Goal: Information Seeking & Learning: Learn about a topic

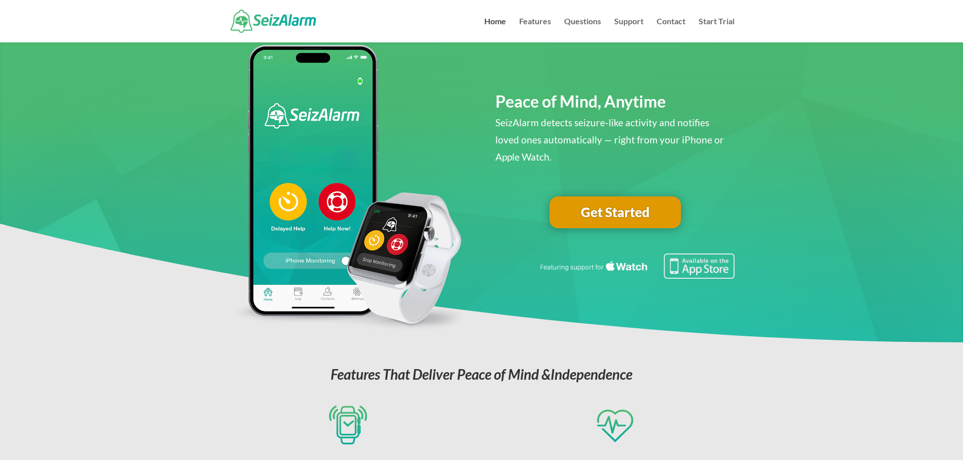
scroll to position [51, 0]
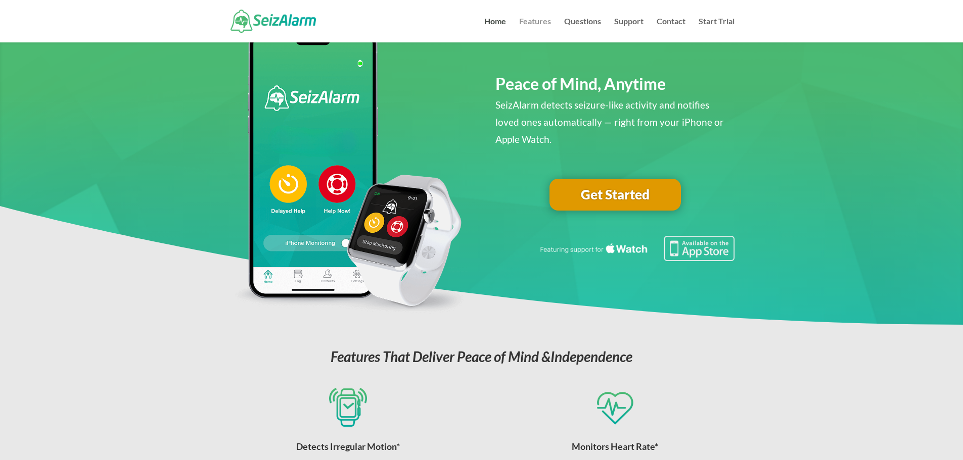
click at [544, 25] on link "Features" at bounding box center [535, 30] width 32 height 25
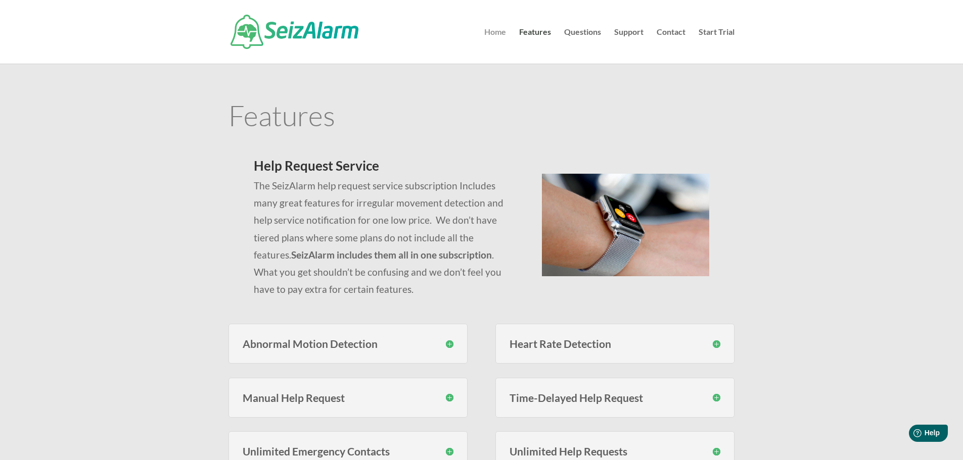
click at [492, 37] on link "Home" at bounding box center [495, 45] width 22 height 35
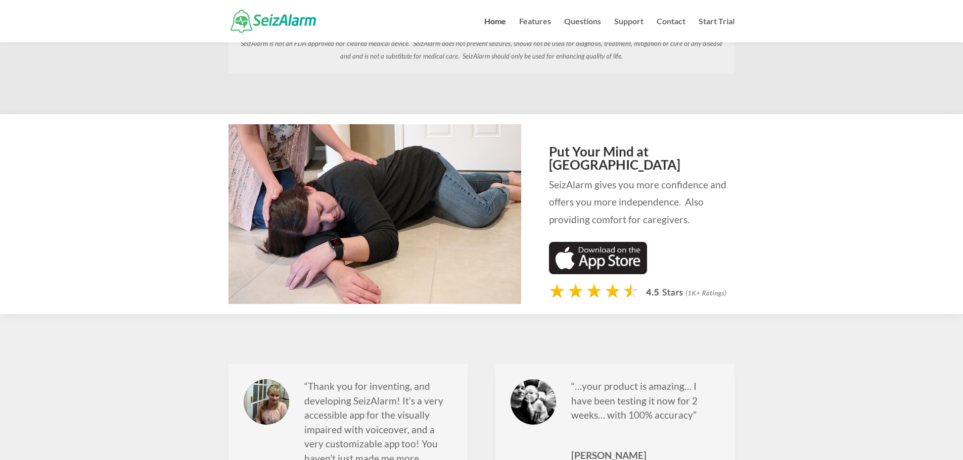
scroll to position [859, 0]
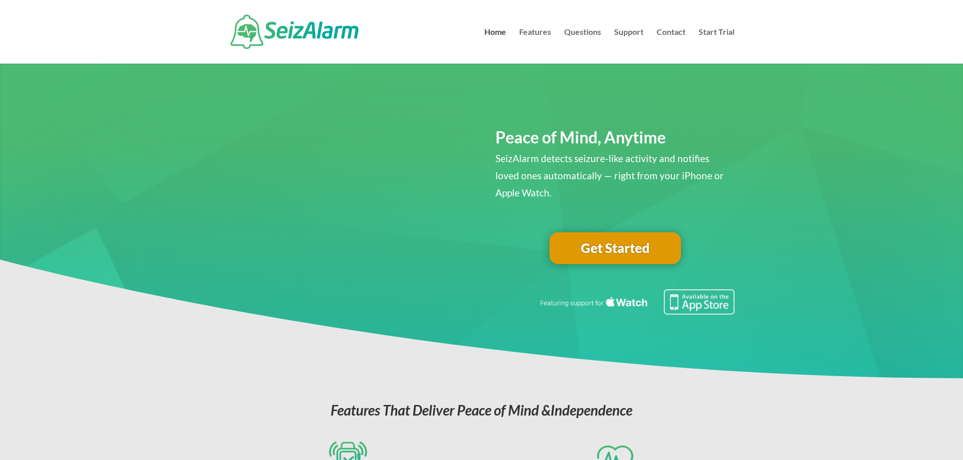
scroll to position [0, 0]
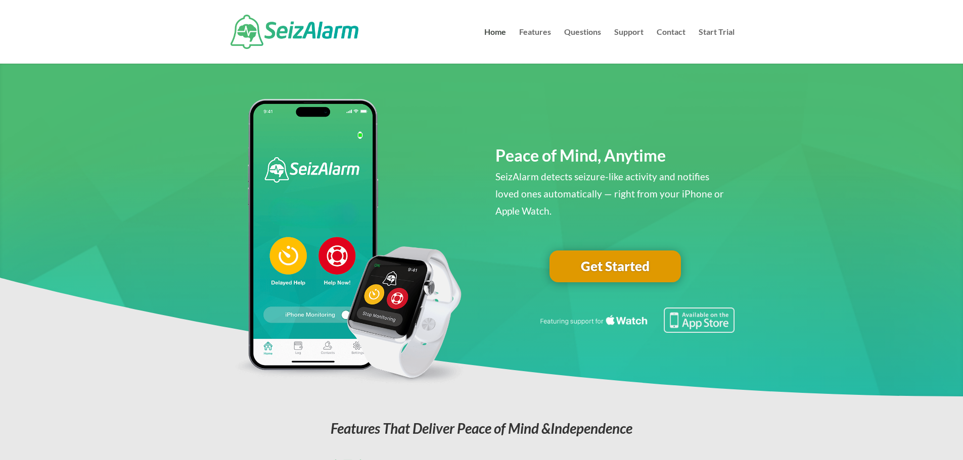
click at [844, 49] on header "Home Features Questions Support Contact Start Trial Select Page Home Features Q…" at bounding box center [481, 32] width 963 height 64
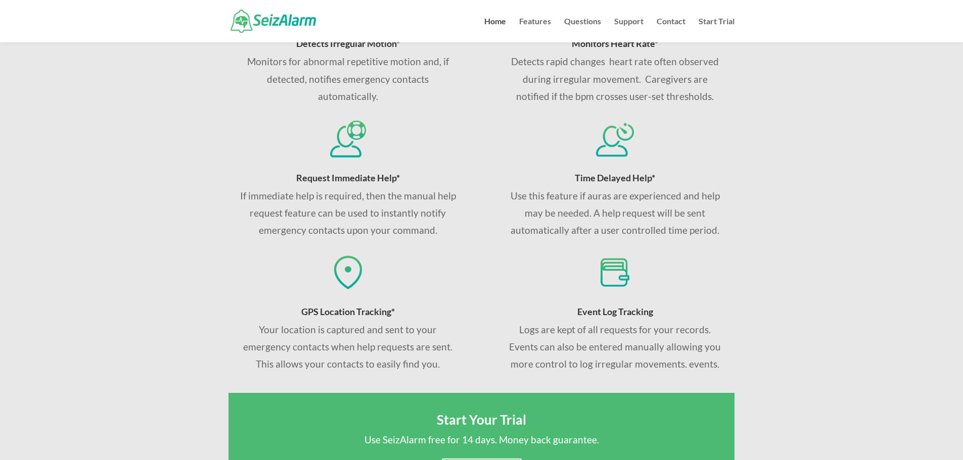
scroll to position [455, 0]
click at [845, 22] on header "Home Features Questions Support Contact Start Trial Select Page Home Features Q…" at bounding box center [481, 21] width 963 height 42
click at [862, 66] on div "Features That Deliver Peace of Mind & Independence Detects Irregular Motion* Mo…" at bounding box center [481, 300] width 963 height 759
click at [864, 32] on header "Home Features Questions Support Contact Start Trial Select Page Home Features Q…" at bounding box center [481, 21] width 963 height 42
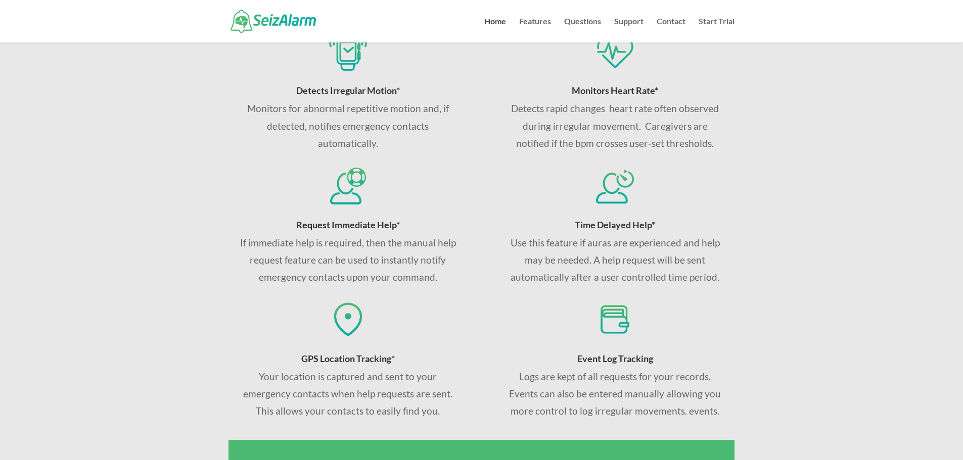
scroll to position [354, 0]
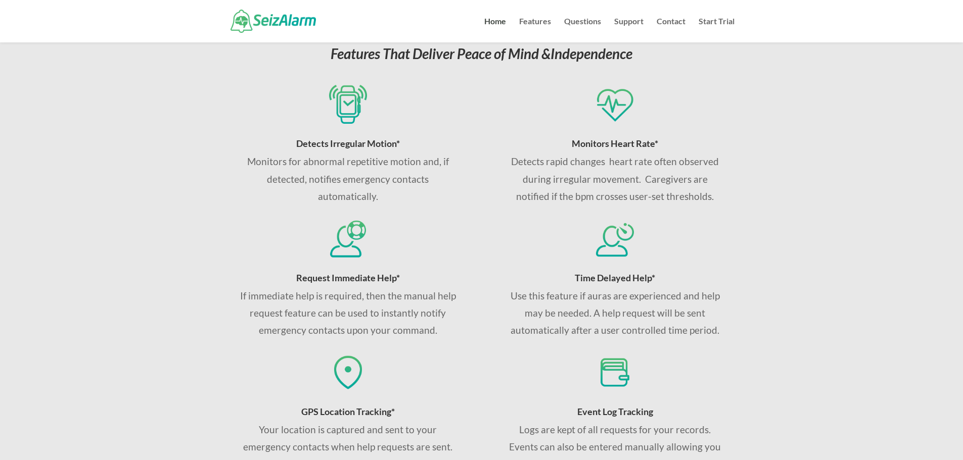
drag, startPoint x: 849, startPoint y: 219, endPoint x: 864, endPoint y: 64, distance: 155.9
click at [849, 218] on div "Features That Deliver Peace of Mind & Independence Detects Irregular Motion* Mo…" at bounding box center [481, 401] width 963 height 759
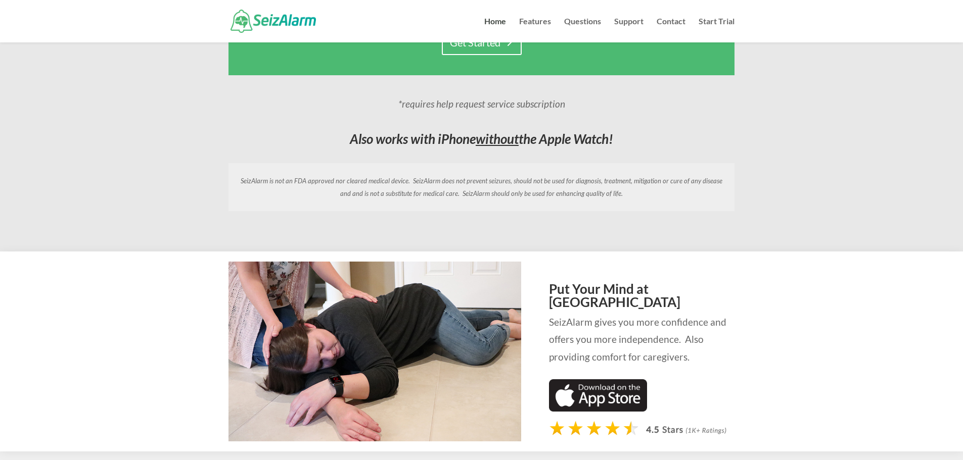
scroll to position [910, 0]
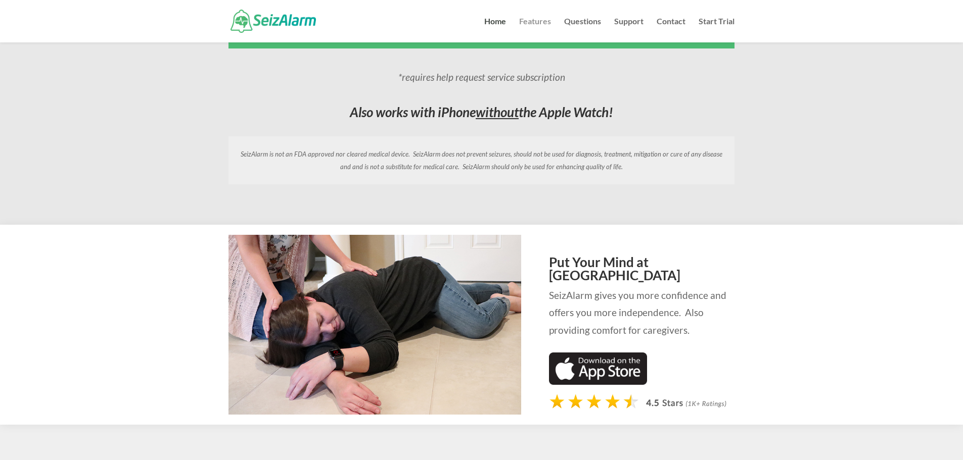
click at [546, 25] on link "Features" at bounding box center [535, 30] width 32 height 25
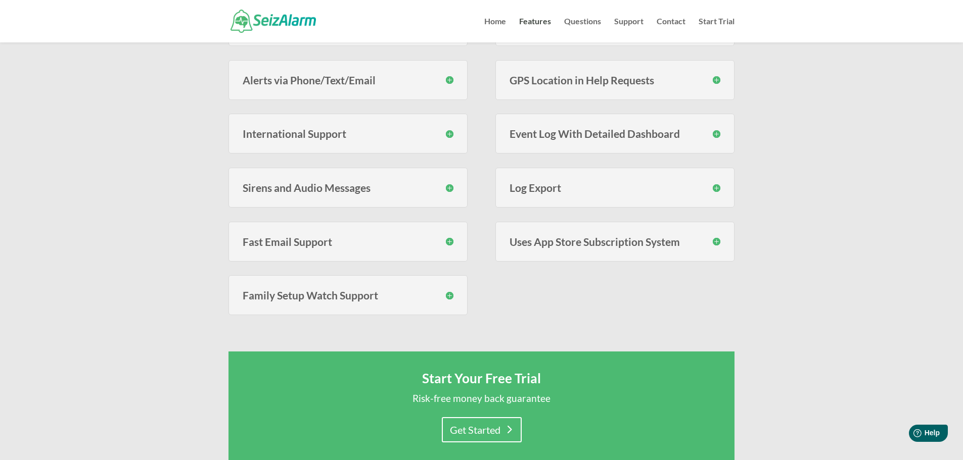
scroll to position [101, 0]
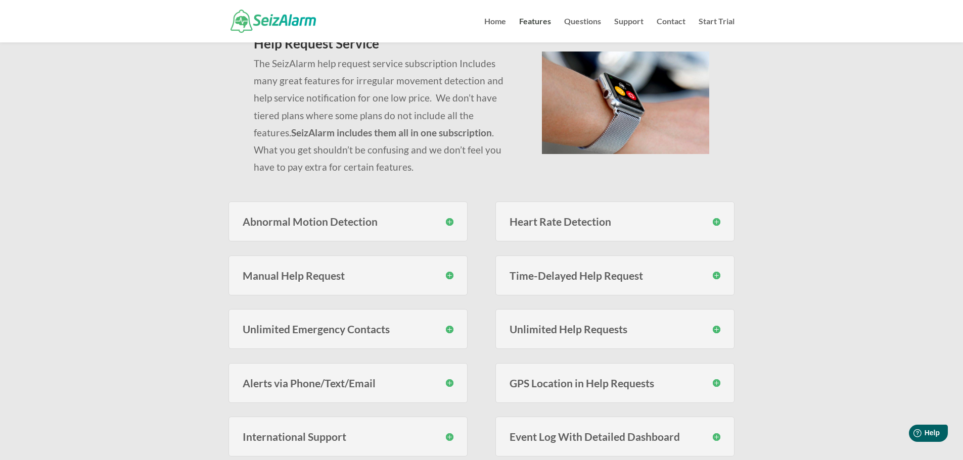
click at [440, 221] on h3 "Abnormal Motion Detection" at bounding box center [348, 221] width 211 height 11
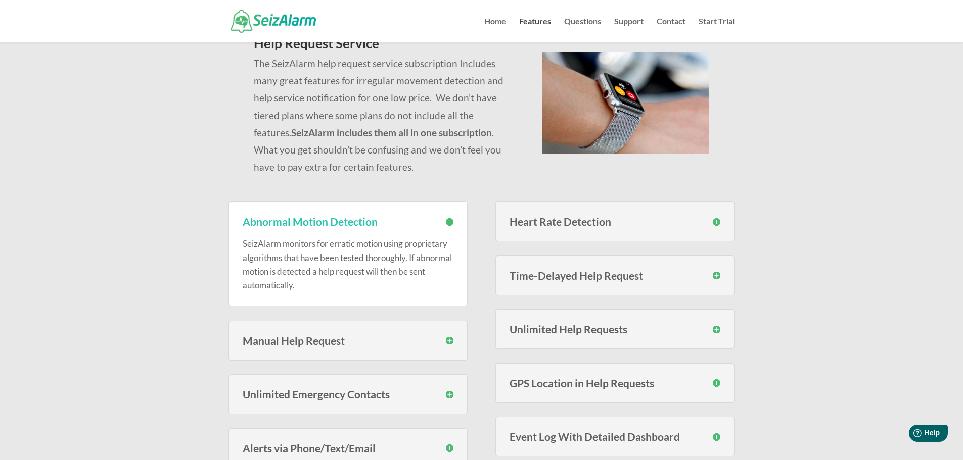
drag, startPoint x: 610, startPoint y: 210, endPoint x: 623, endPoint y: 216, distance: 14.5
click at [611, 210] on div "Heart Rate Detection With SeizAlarm you can set custom high and low thresholds …" at bounding box center [614, 222] width 239 height 40
click at [623, 217] on h3 "Heart Rate Detection" at bounding box center [614, 221] width 211 height 11
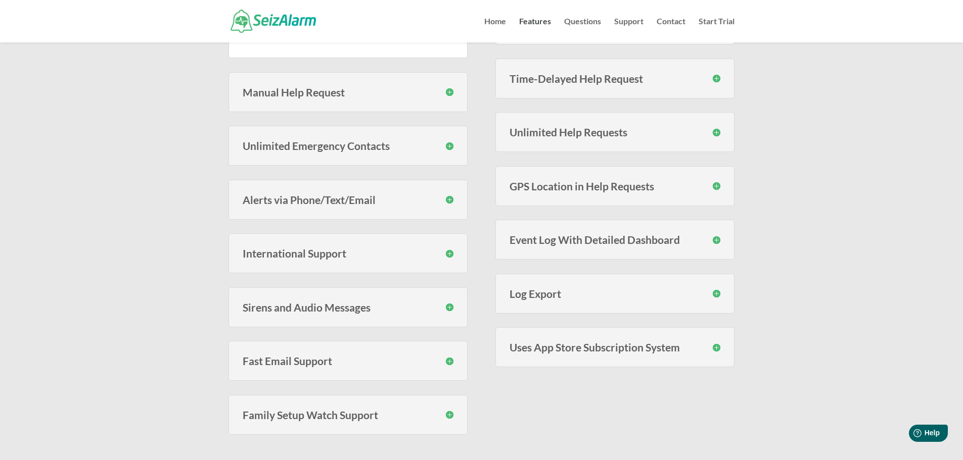
scroll to position [354, 0]
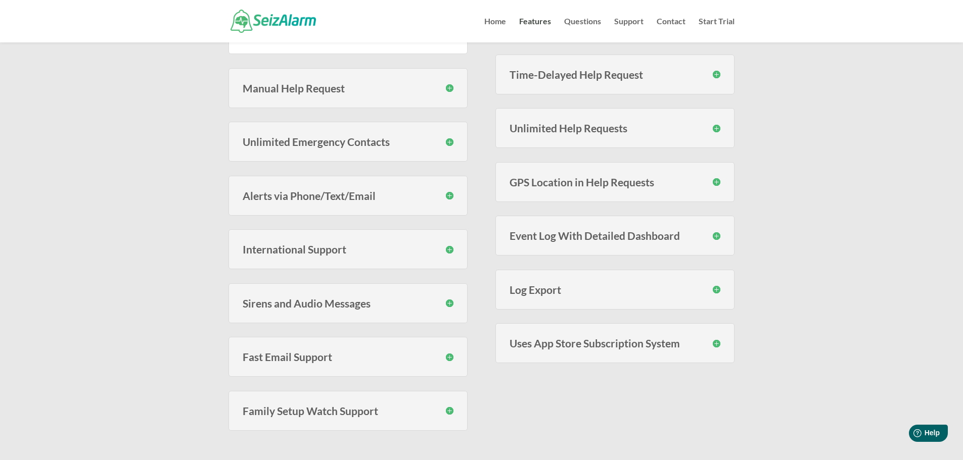
click at [428, 250] on h3 "International Support" at bounding box center [348, 249] width 211 height 11
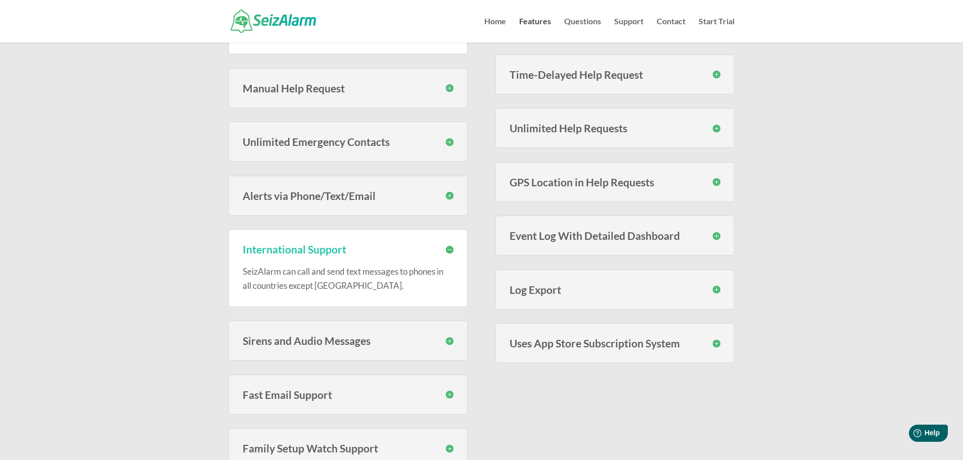
click at [643, 241] on h3 "Event Log With Detailed Dashboard" at bounding box center [614, 235] width 211 height 11
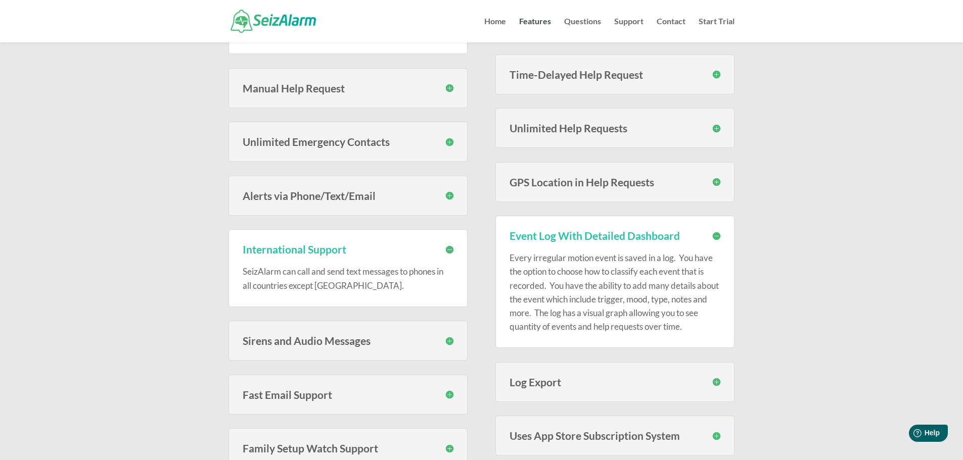
click at [460, 334] on div "Sirens and Audio Messages During an event you can optionally choose to have a s…" at bounding box center [347, 341] width 239 height 40
click at [442, 338] on h3 "Sirens and Audio Messages" at bounding box center [348, 341] width 211 height 11
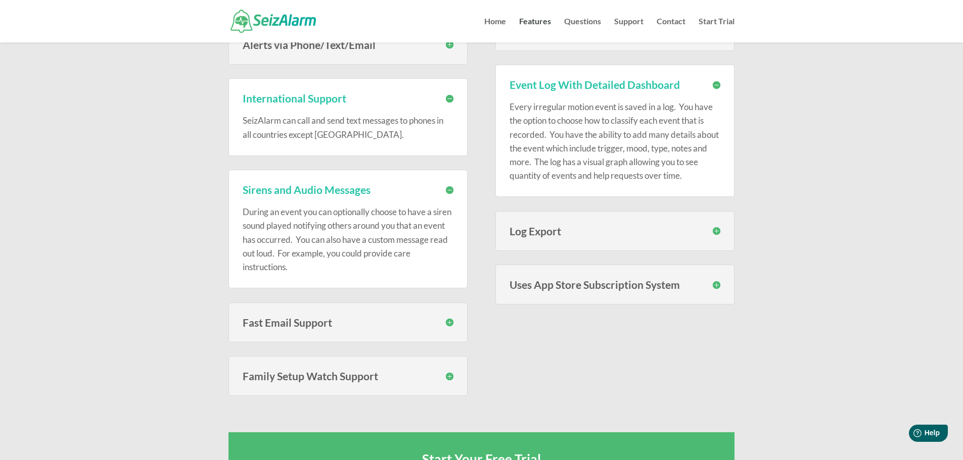
scroll to position [505, 0]
click at [448, 317] on h3 "Fast Email Support" at bounding box center [348, 322] width 211 height 11
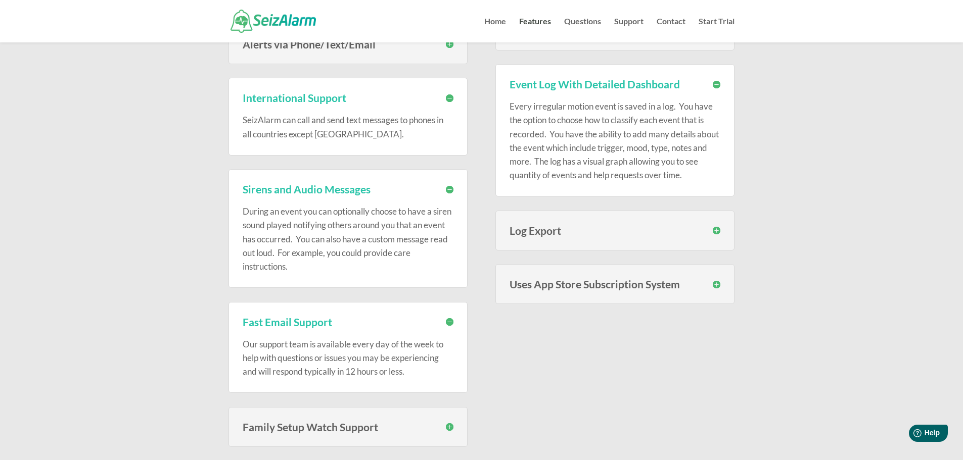
click at [560, 234] on h3 "Log Export" at bounding box center [614, 230] width 211 height 11
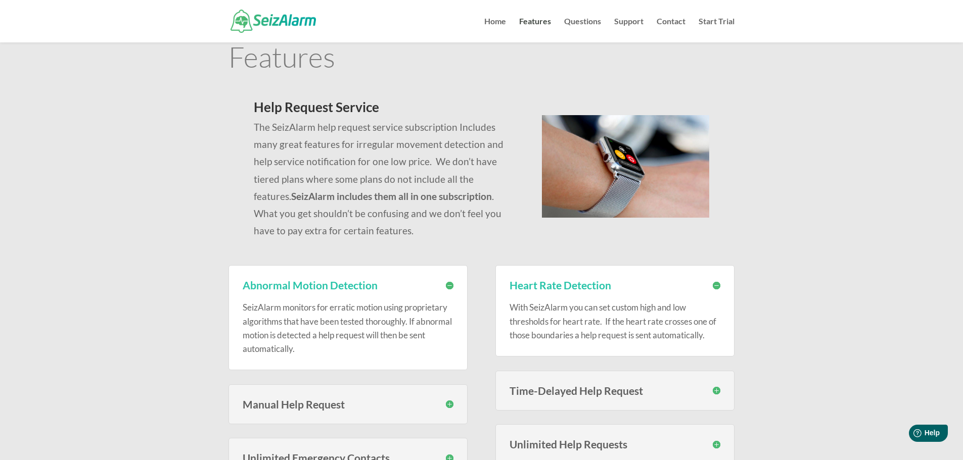
scroll to position [0, 0]
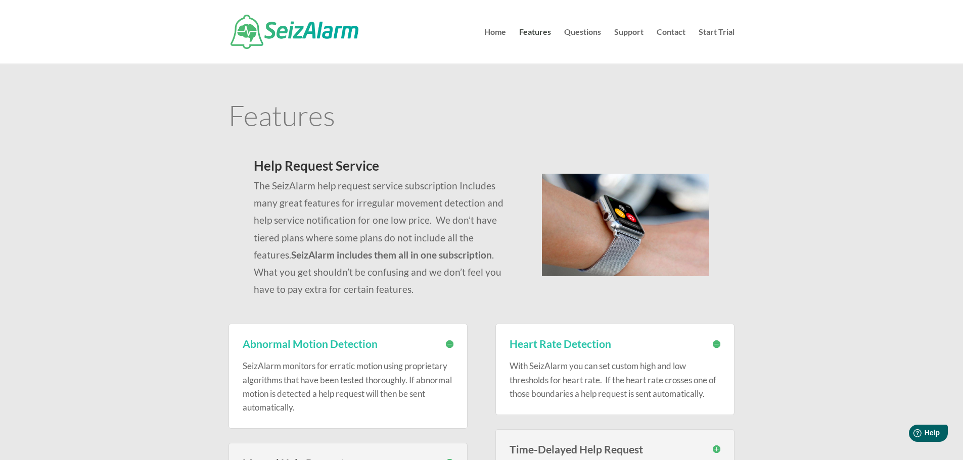
click at [482, 277] on p "The SeizAlarm help request service subscription Includes many great features fo…" at bounding box center [385, 237] width 263 height 121
click at [419, 263] on p "The SeizAlarm help request service subscription Includes many great features fo…" at bounding box center [385, 237] width 263 height 121
drag, startPoint x: 415, startPoint y: 254, endPoint x: 414, endPoint y: 249, distance: 5.6
click at [415, 251] on strong "SeizAlarm includes them all in one subscription" at bounding box center [391, 255] width 201 height 12
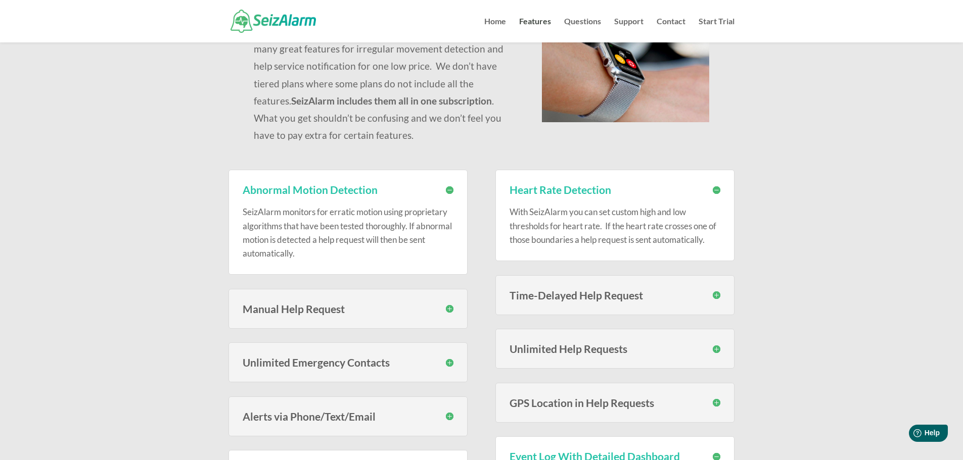
scroll to position [152, 0]
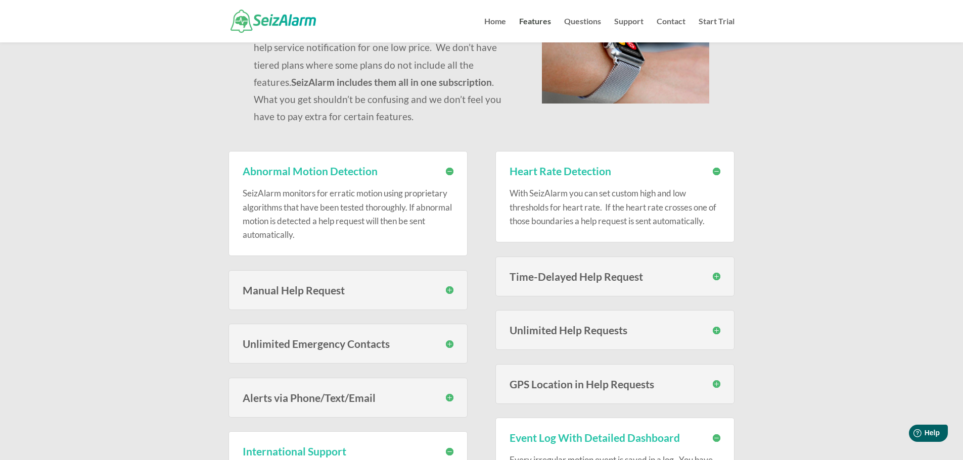
click at [584, 273] on h3 "Time-Delayed Help Request" at bounding box center [614, 276] width 211 height 11
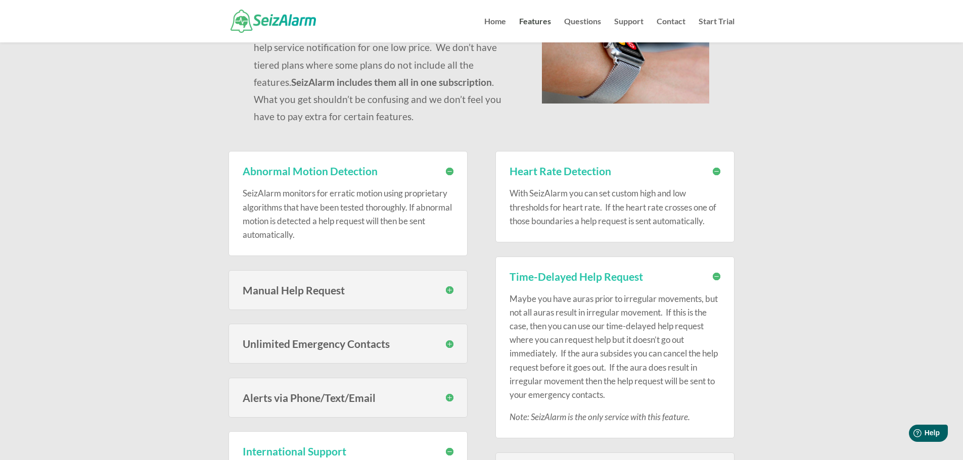
click at [583, 276] on h3 "Time-Delayed Help Request" at bounding box center [614, 276] width 211 height 11
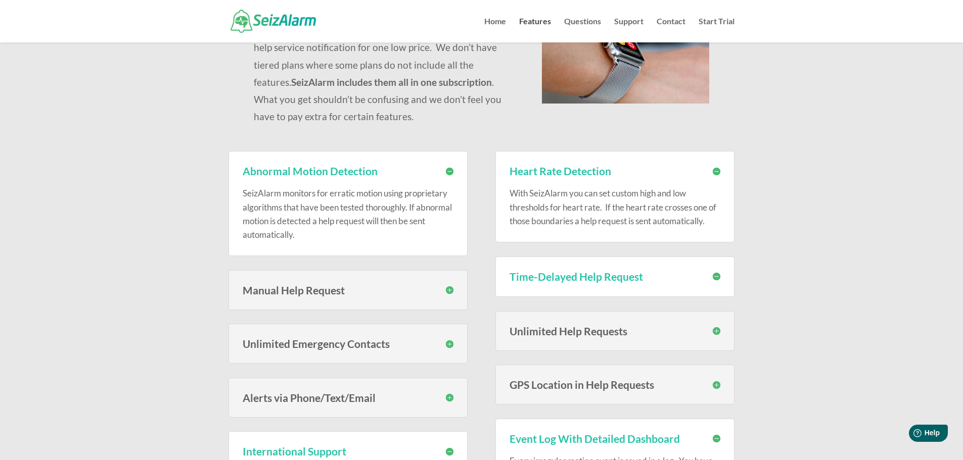
click at [435, 289] on h3 "Manual Help Request" at bounding box center [348, 290] width 211 height 11
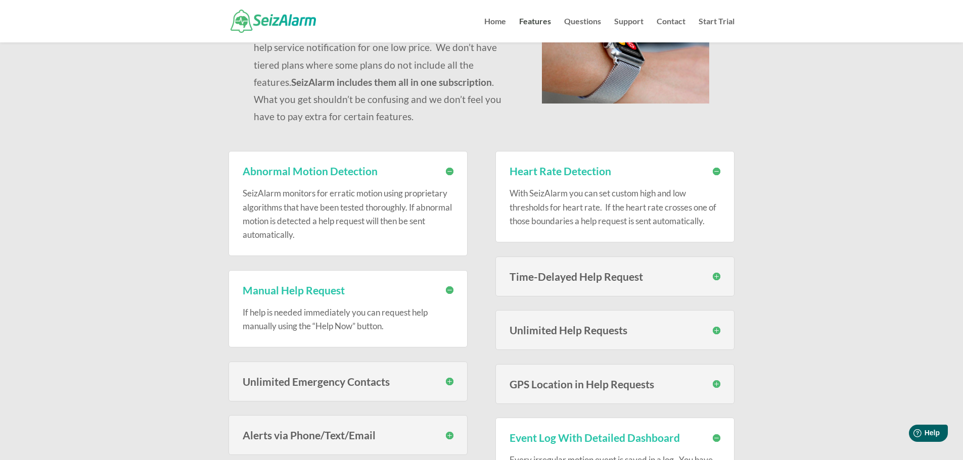
click at [435, 289] on h3 "Manual Help Request" at bounding box center [348, 290] width 211 height 11
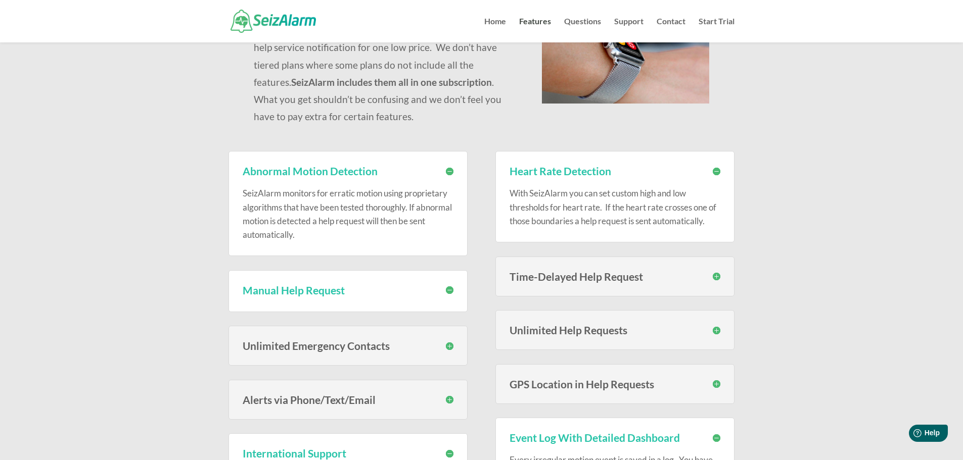
click at [575, 328] on h3 "Unlimited Help Requests" at bounding box center [614, 330] width 211 height 11
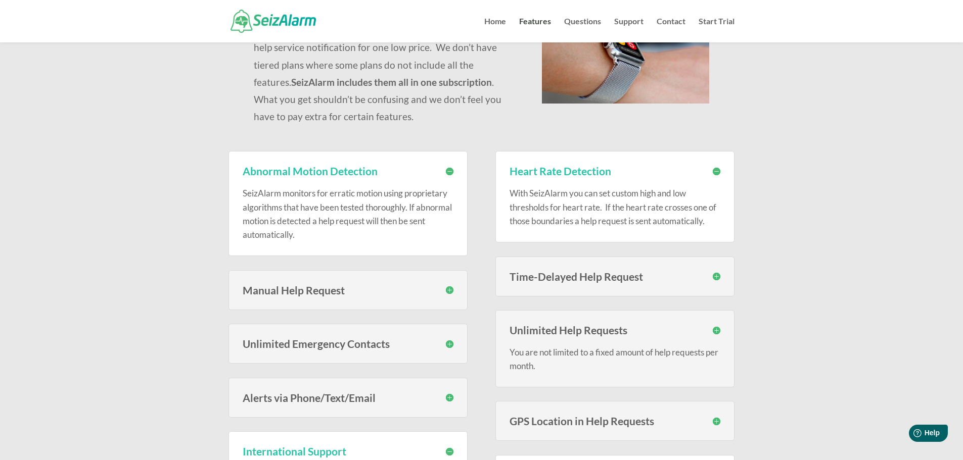
click at [575, 328] on h3 "Unlimited Help Requests" at bounding box center [614, 330] width 211 height 11
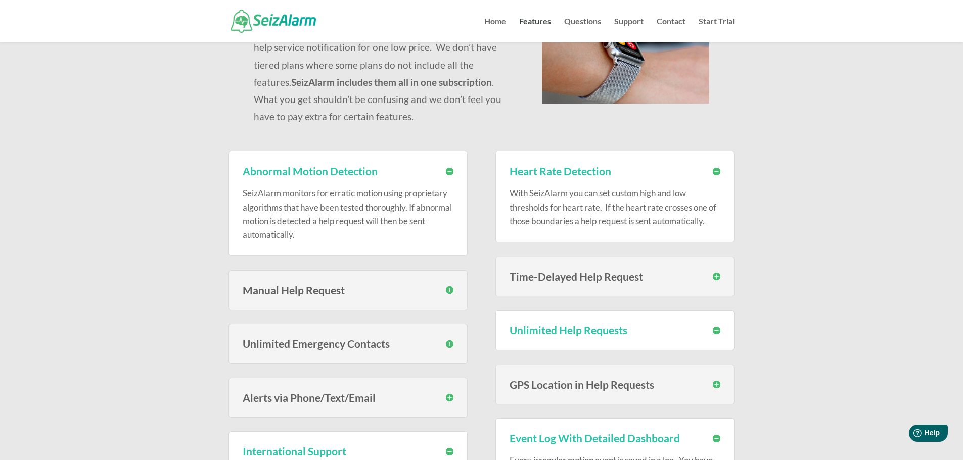
click at [564, 397] on div "GPS Location in Help Requests When help requests are sent, your location is pro…" at bounding box center [614, 385] width 239 height 40
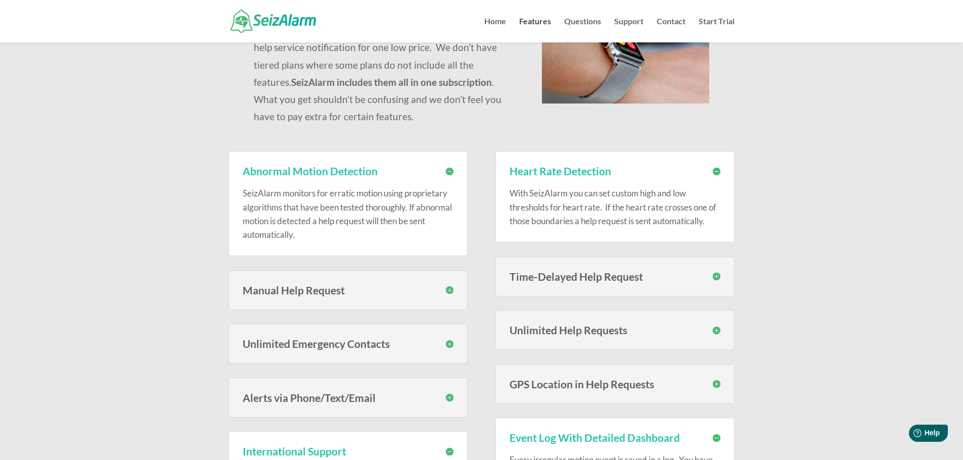
click at [564, 390] on h3 "GPS Location in Help Requests" at bounding box center [614, 384] width 211 height 11
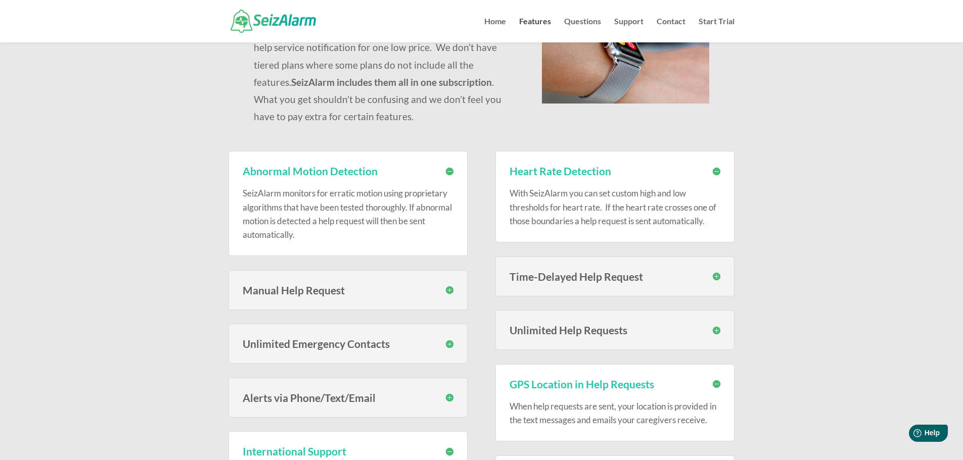
click at [564, 389] on h3 "GPS Location in Help Requests" at bounding box center [614, 384] width 211 height 11
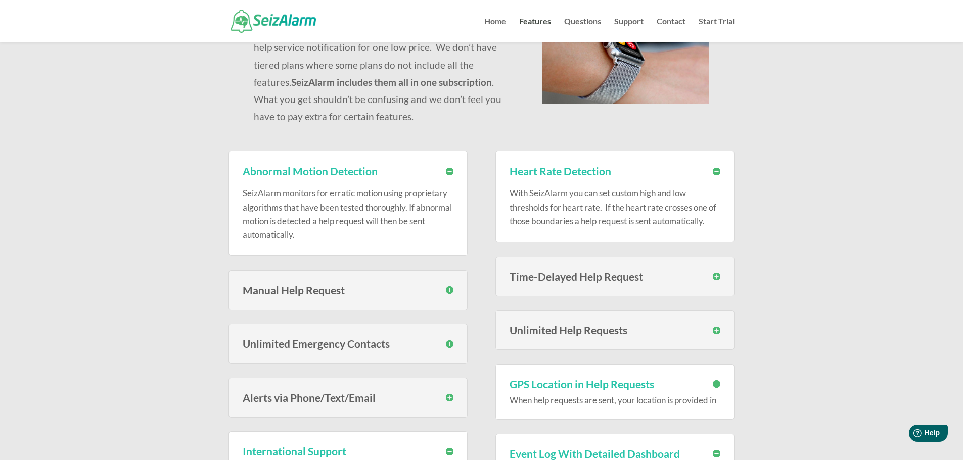
click at [357, 396] on h3 "Alerts via Phone/Text/Email" at bounding box center [348, 398] width 211 height 11
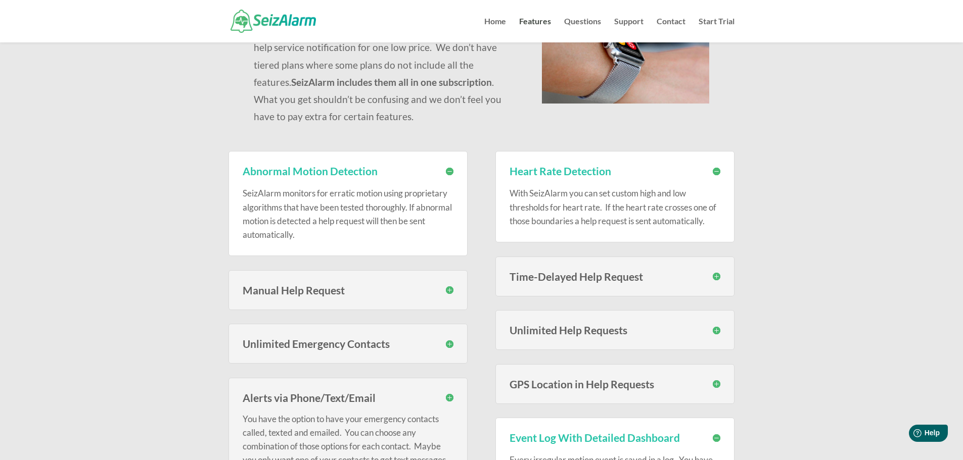
click at [357, 394] on h3 "Alerts via Phone/Text/Email" at bounding box center [348, 398] width 211 height 11
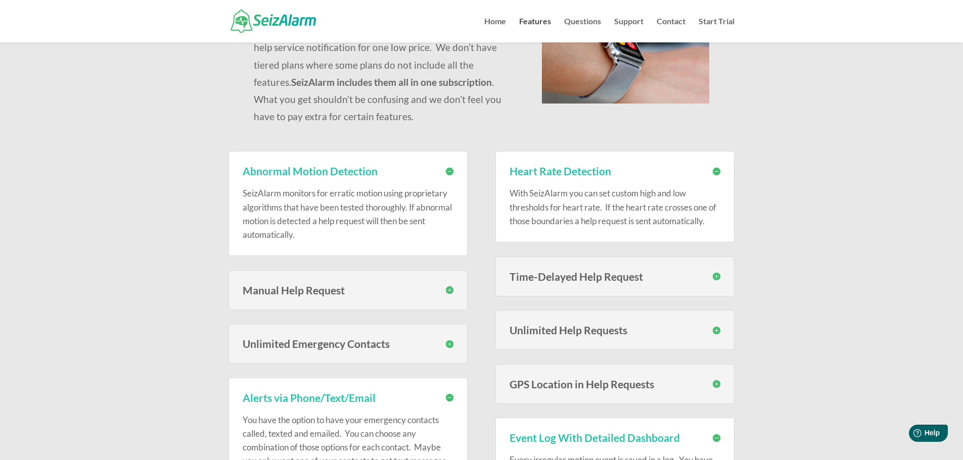
click at [359, 347] on h3 "Unlimited Emergency Contacts" at bounding box center [348, 344] width 211 height 11
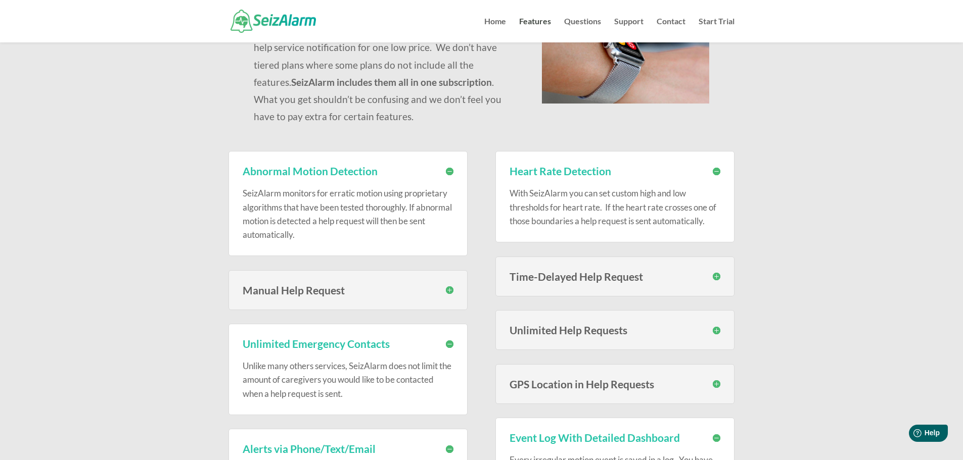
click at [359, 347] on h3 "Unlimited Emergency Contacts" at bounding box center [348, 344] width 211 height 11
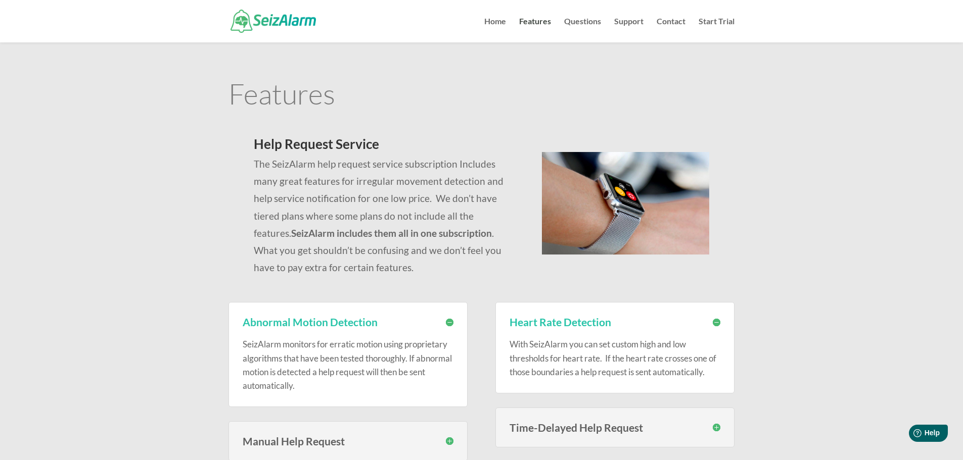
scroll to position [0, 0]
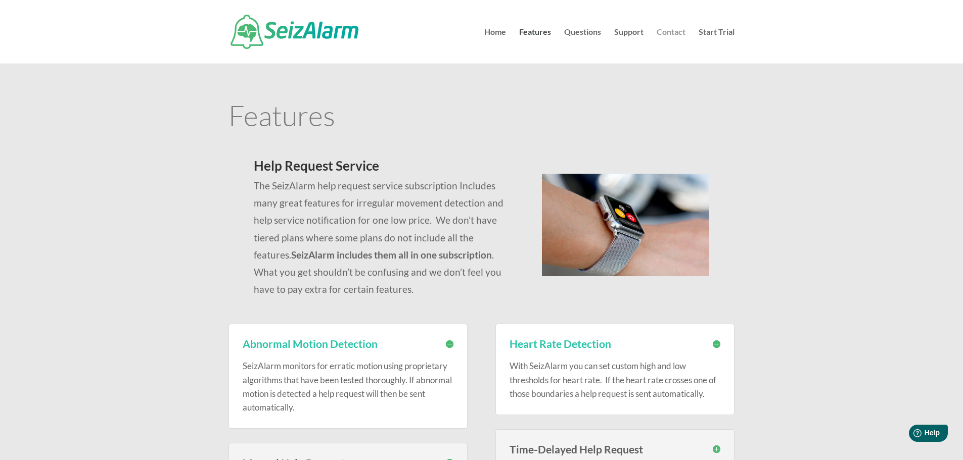
click at [679, 34] on link "Contact" at bounding box center [671, 45] width 29 height 35
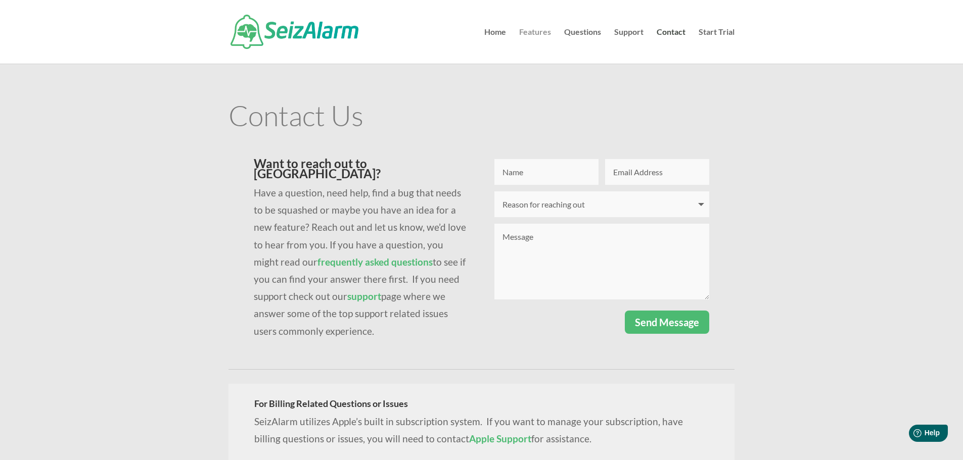
click at [534, 32] on link "Features" at bounding box center [535, 45] width 32 height 35
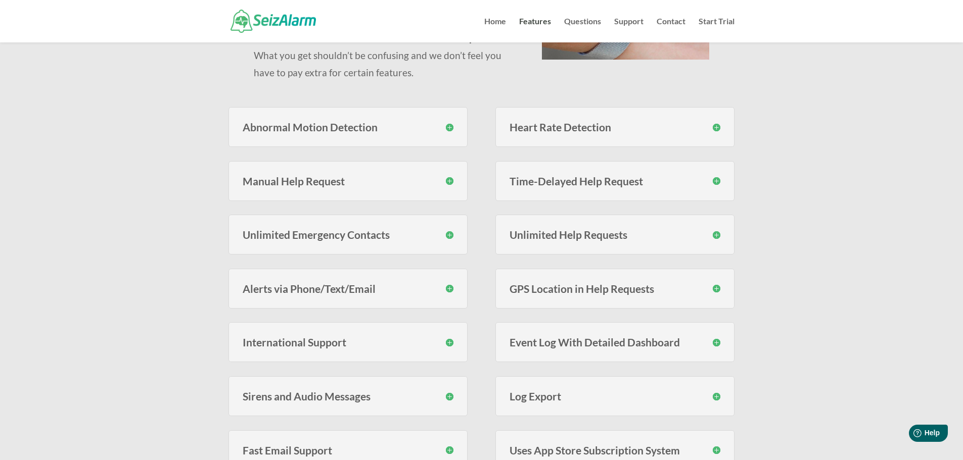
scroll to position [253, 0]
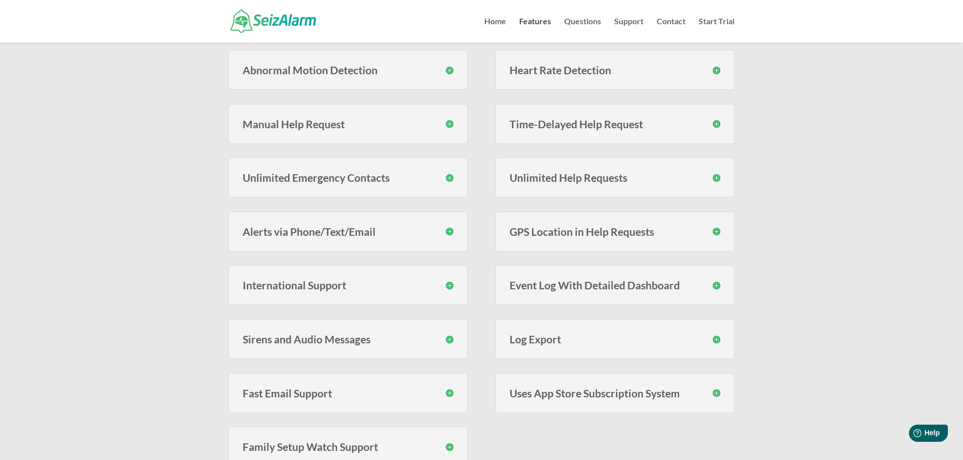
click at [799, 137] on div "Features Help Request Service The SeizAlarm help request service subscription I…" at bounding box center [481, 141] width 963 height 704
